Goal: Navigation & Orientation: Find specific page/section

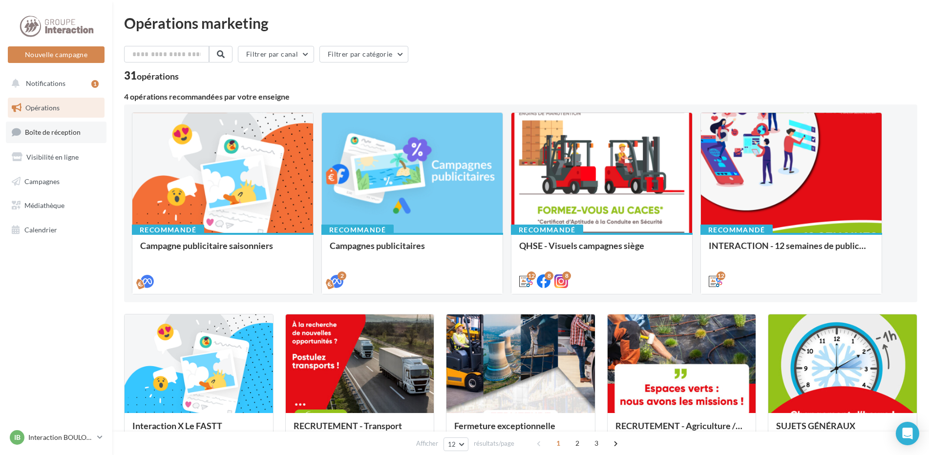
click at [65, 138] on link "Boîte de réception" at bounding box center [56, 132] width 101 height 21
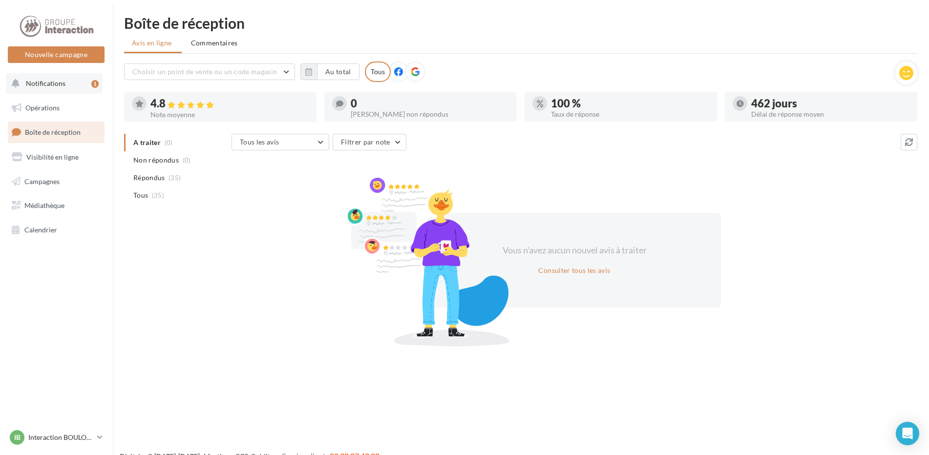
click at [66, 85] on button "Notifications 1" at bounding box center [54, 83] width 97 height 21
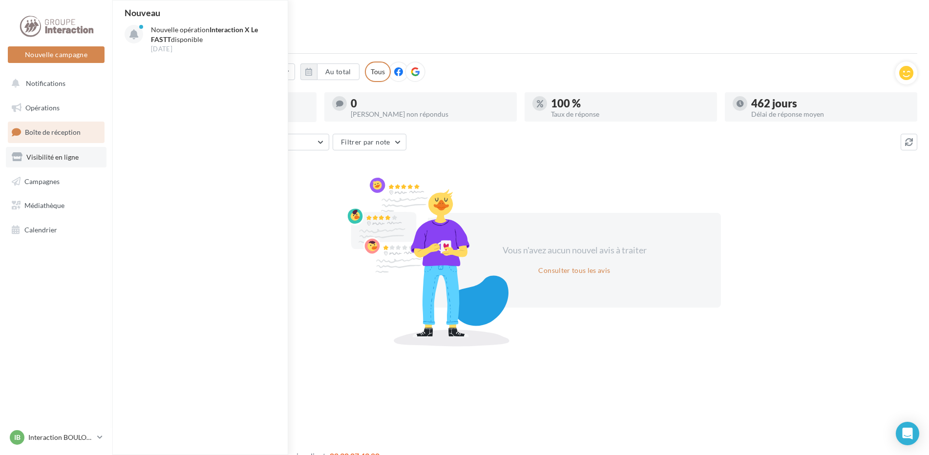
click at [60, 160] on span "Visibilité en ligne" at bounding box center [52, 157] width 52 height 8
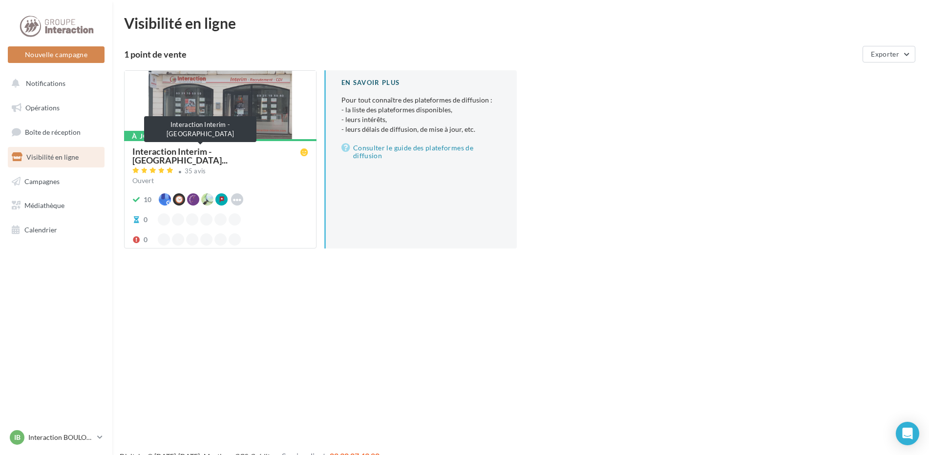
click at [204, 151] on span "Interaction Interim - Boulogne Su..." at bounding box center [216, 156] width 168 height 18
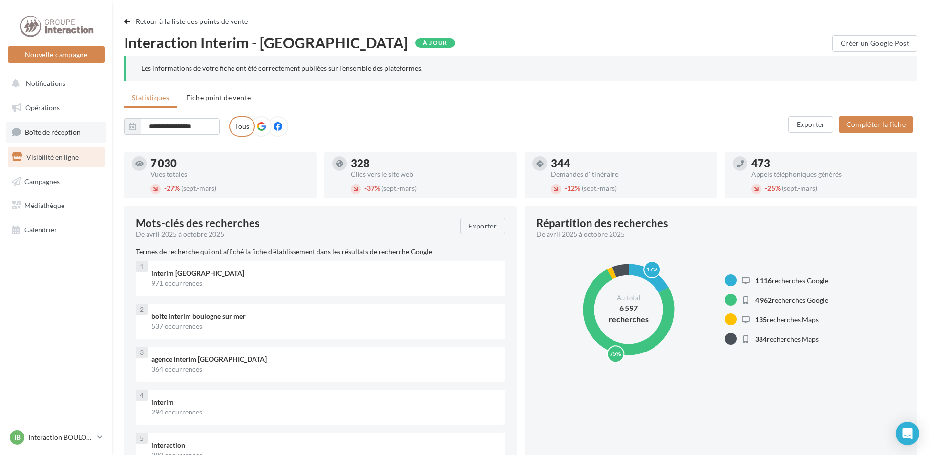
click at [63, 134] on span "Boîte de réception" at bounding box center [53, 132] width 56 height 8
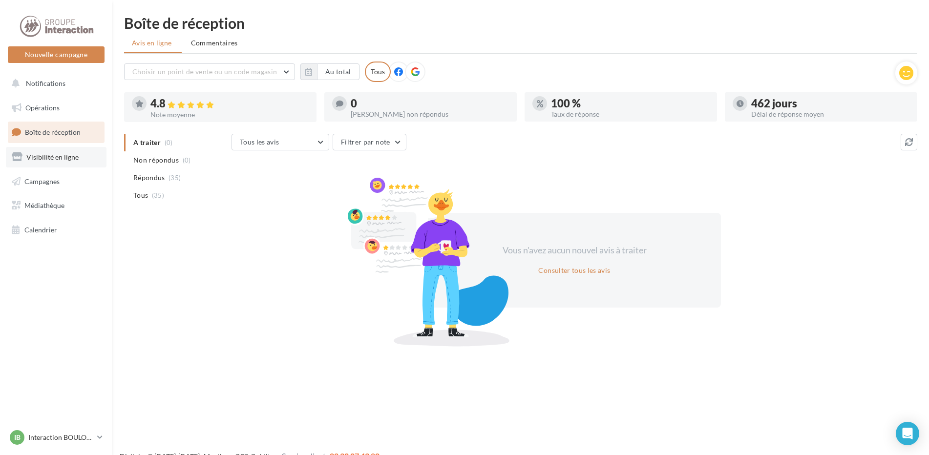
click at [70, 157] on span "Visibilité en ligne" at bounding box center [52, 157] width 52 height 8
click at [66, 165] on link "Visibilité en ligne" at bounding box center [56, 157] width 101 height 21
click at [55, 185] on span "Campagnes" at bounding box center [41, 181] width 35 height 8
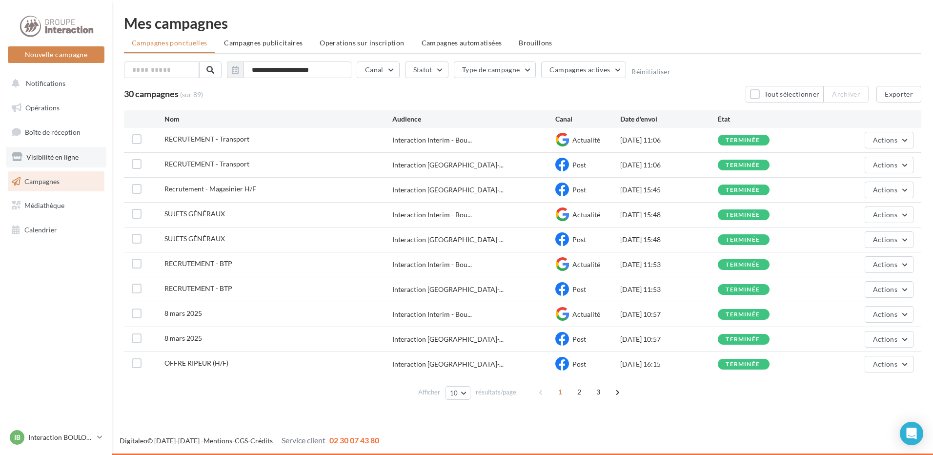
click at [65, 153] on span "Visibilité en ligne" at bounding box center [52, 157] width 52 height 8
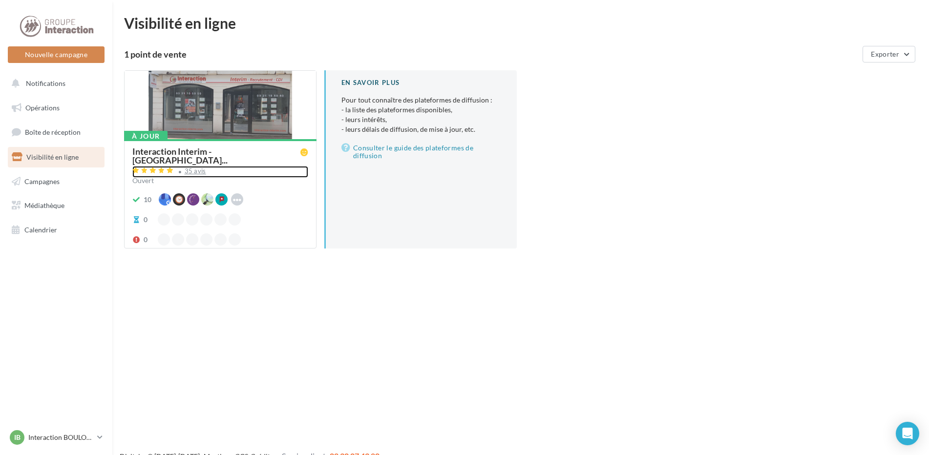
click at [190, 168] on div "35 avis" at bounding box center [195, 171] width 21 height 6
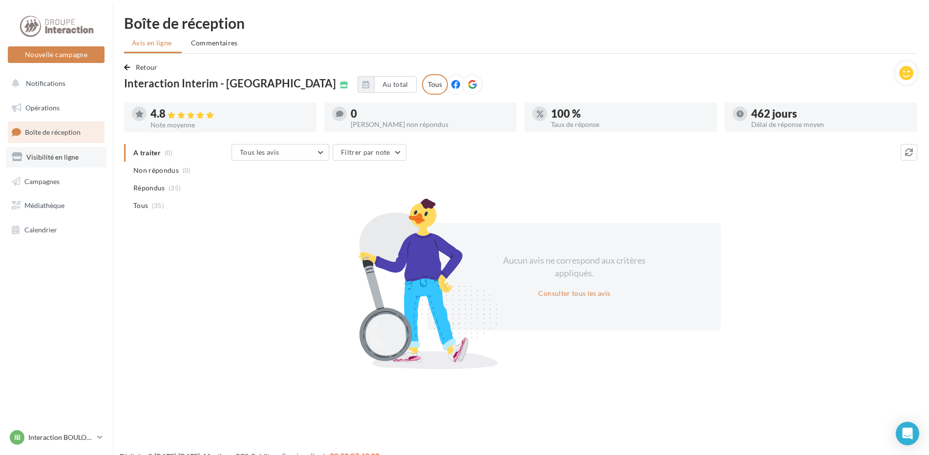
click at [41, 155] on span "Visibilité en ligne" at bounding box center [52, 157] width 52 height 8
